Goal: Task Accomplishment & Management: Use online tool/utility

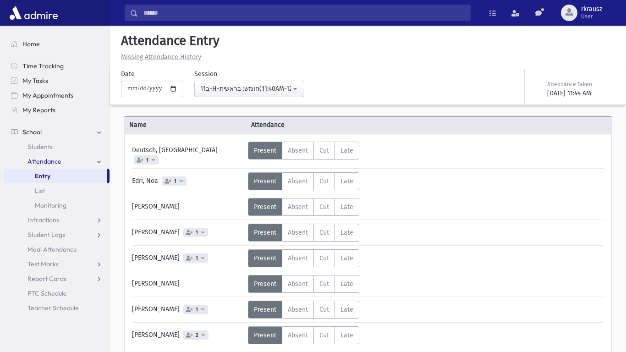
scroll to position [238, 0]
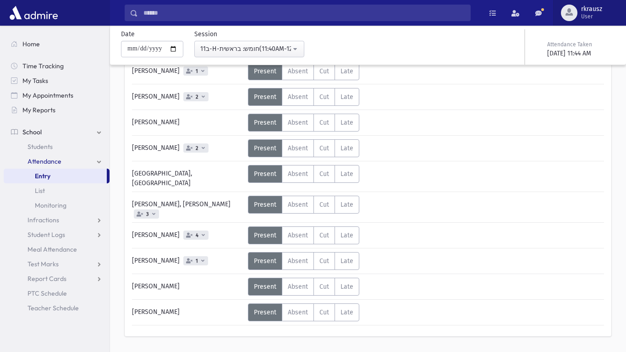
click at [571, 7] on div "button" at bounding box center [569, 13] width 17 height 17
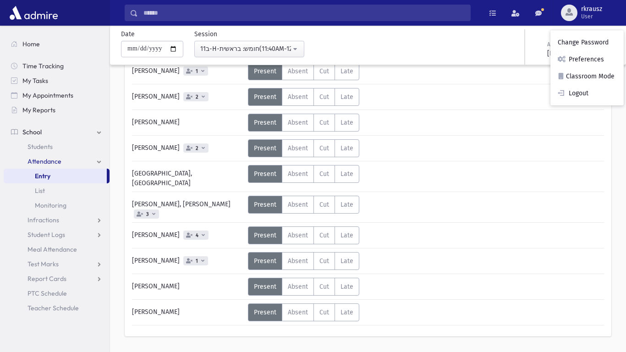
click at [582, 102] on div "rkrausz Change Password Preferences Classroom Mode Logout" at bounding box center [587, 67] width 73 height 75
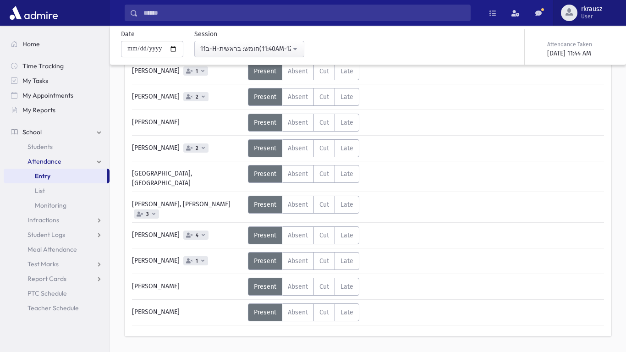
click at [596, 11] on span "rkrausz" at bounding box center [592, 9] width 21 height 7
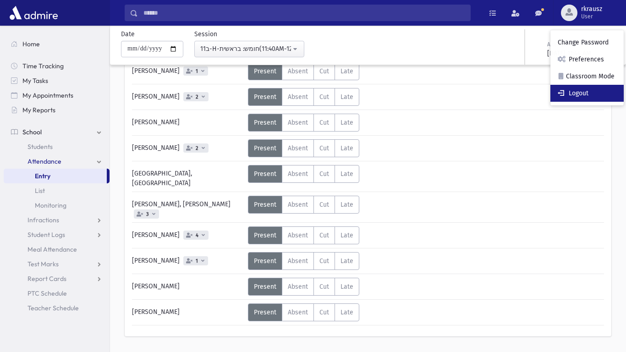
click at [580, 96] on link "Logout" at bounding box center [587, 93] width 73 height 17
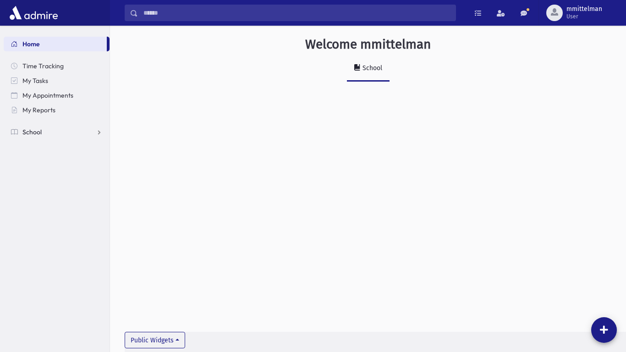
click at [34, 132] on span "School" at bounding box center [31, 132] width 19 height 8
click at [35, 159] on span "Attendance" at bounding box center [45, 161] width 34 height 8
click at [37, 172] on span "Entry" at bounding box center [43, 176] width 16 height 8
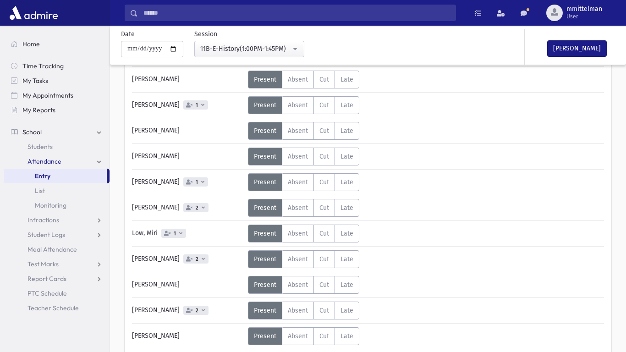
scroll to position [128, 0]
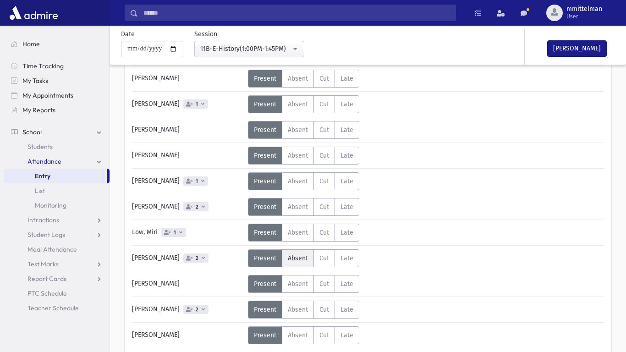
click at [296, 255] on span "Absent" at bounding box center [298, 259] width 20 height 8
click at [551, 260] on div "Status Unexcused Admin: Present P Absent A C" at bounding box center [425, 258] width 355 height 18
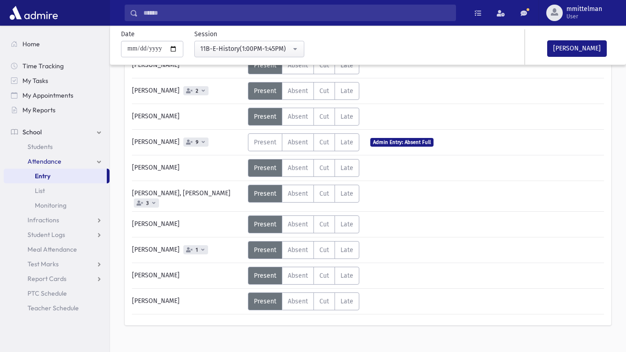
scroll to position [349, 0]
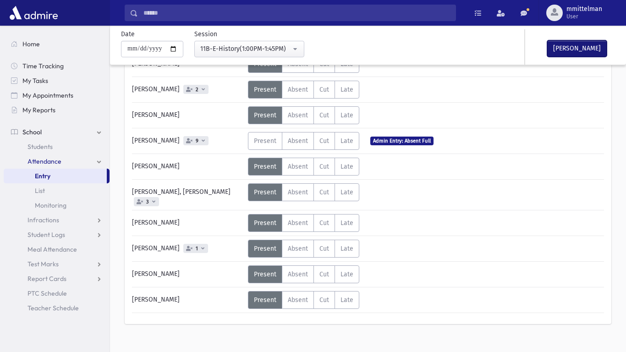
click at [570, 51] on button "[PERSON_NAME]" at bounding box center [578, 48] width 60 height 17
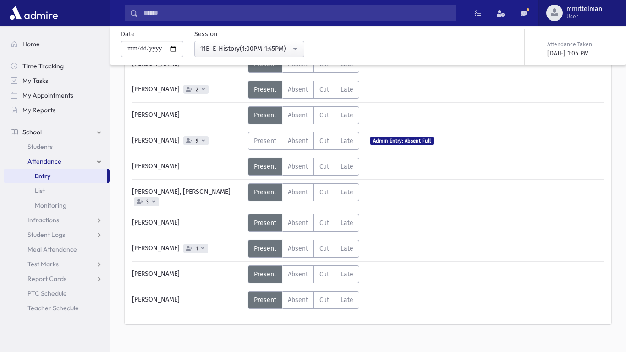
click at [586, 18] on span "User" at bounding box center [585, 16] width 36 height 7
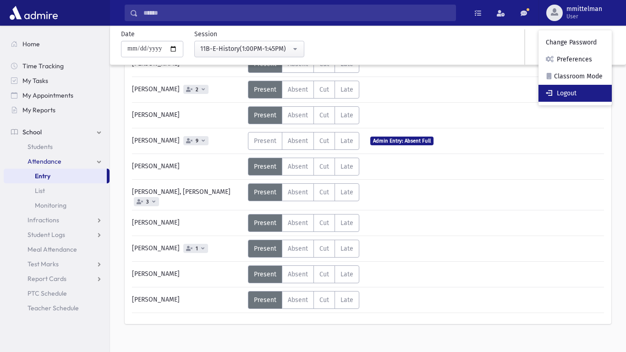
click at [585, 100] on link "Logout" at bounding box center [575, 93] width 73 height 17
